Goal: Navigation & Orientation: Find specific page/section

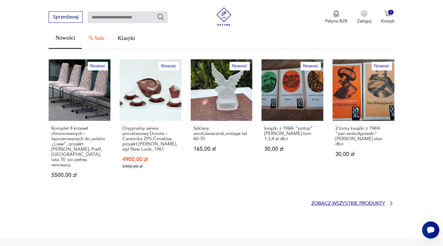
click at [382, 202] on p "Zobacz wszystkie produkty" at bounding box center [349, 204] width 74 height 4
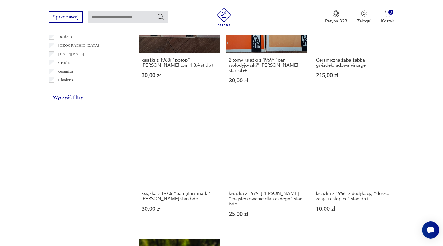
scroll to position [499, 0]
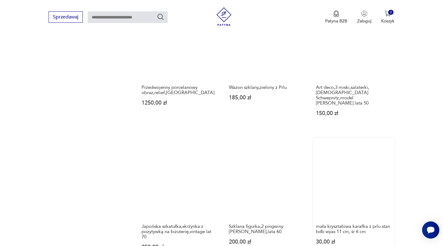
scroll to position [490, 0]
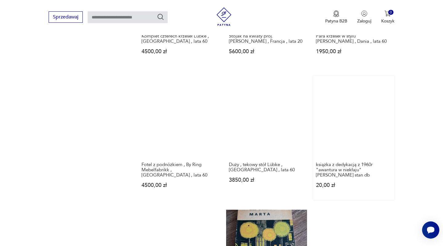
scroll to position [503, 0]
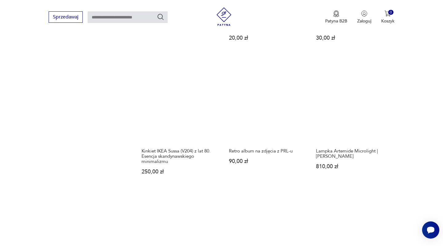
scroll to position [521, 0]
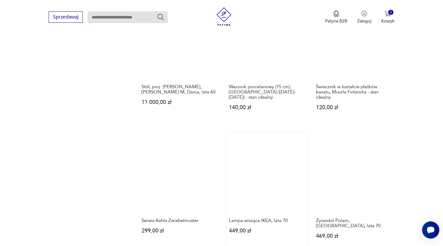
scroll to position [573, 0]
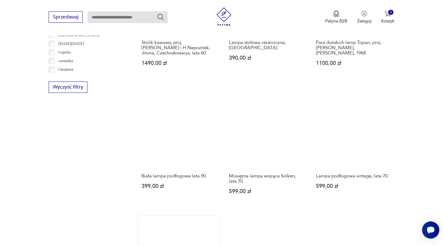
scroll to position [506, 0]
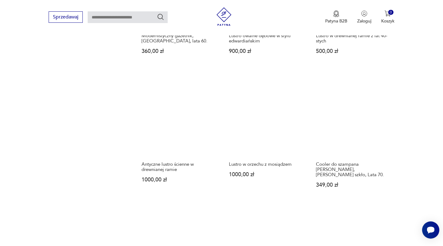
scroll to position [467, 0]
